Goal: Task Accomplishment & Management: Manage account settings

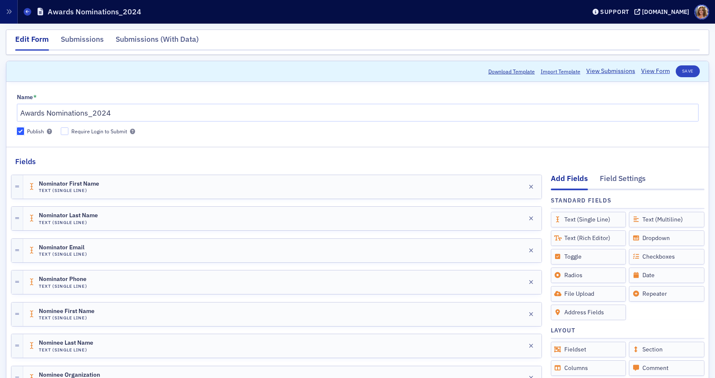
click at [20, 130] on input "Publish" at bounding box center [21, 131] width 8 height 8
checkbox input "false"
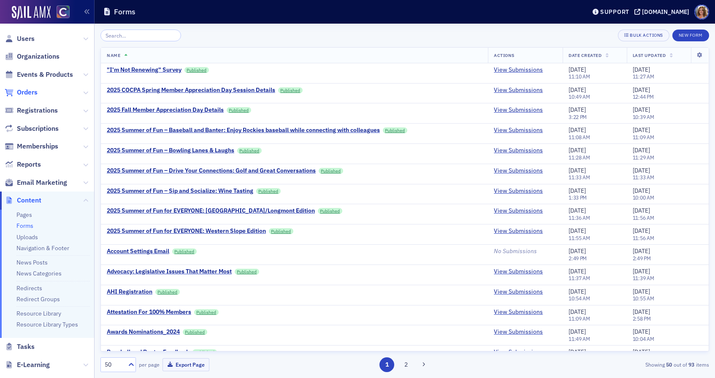
click at [22, 91] on span "Orders" at bounding box center [27, 92] width 21 height 9
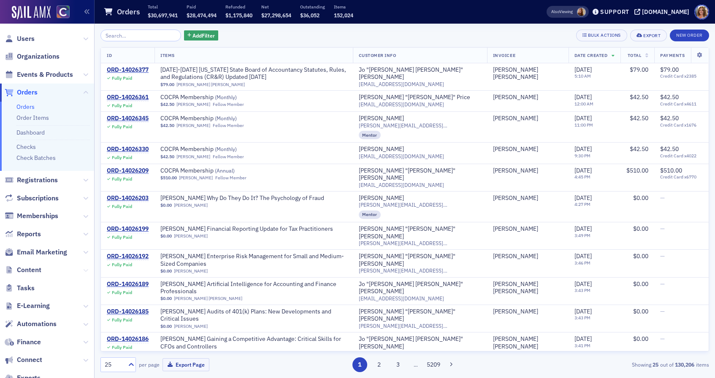
click at [85, 269] on icon at bounding box center [85, 270] width 5 height 5
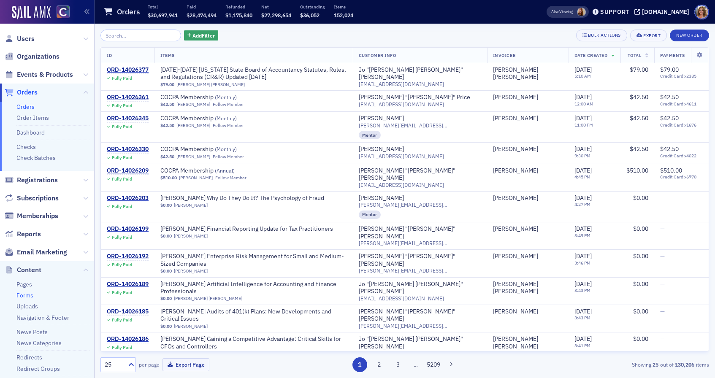
click at [30, 295] on link "Forms" at bounding box center [24, 296] width 17 height 8
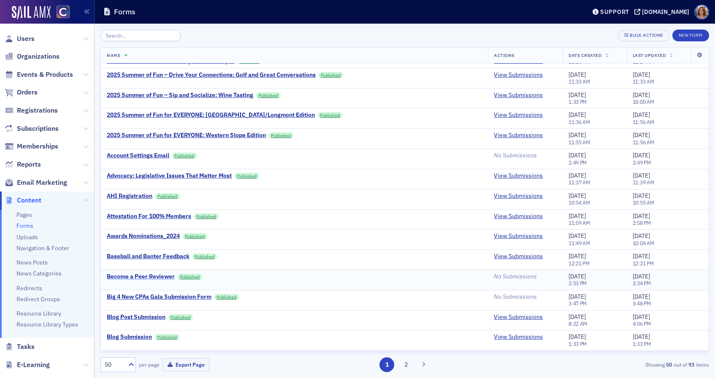
scroll to position [97, 0]
click at [514, 232] on link "View Submissions" at bounding box center [518, 236] width 49 height 8
